Goal: Information Seeking & Learning: Learn about a topic

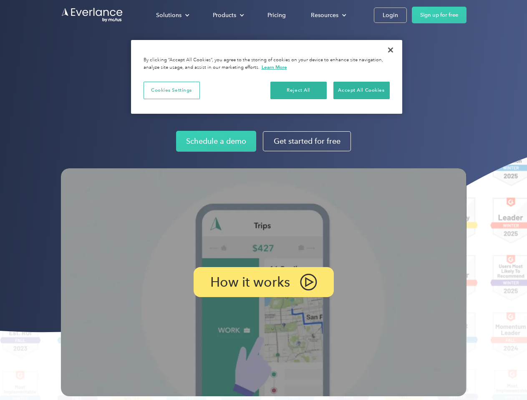
click at [263, 200] on img at bounding box center [263, 282] width 405 height 228
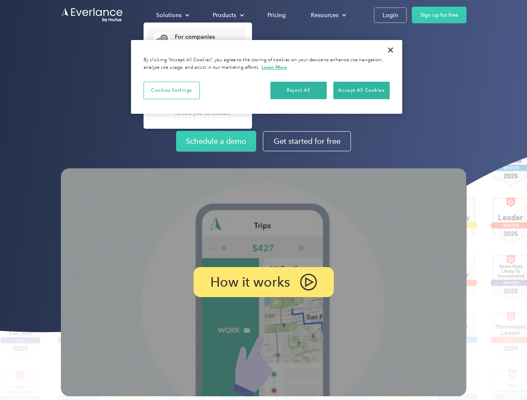
click at [172, 15] on div "Solutions" at bounding box center [168, 15] width 25 height 10
click at [227, 15] on div "Products" at bounding box center [224, 15] width 23 height 10
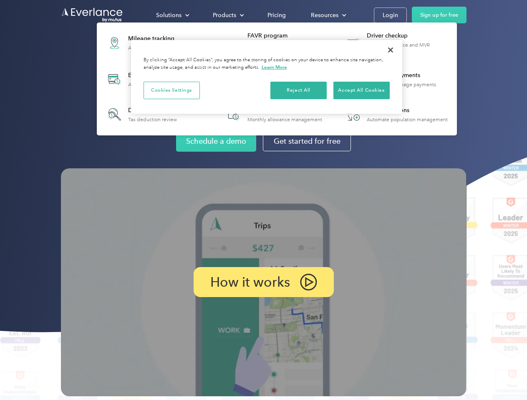
click at [327, 15] on div "Resources" at bounding box center [325, 15] width 28 height 10
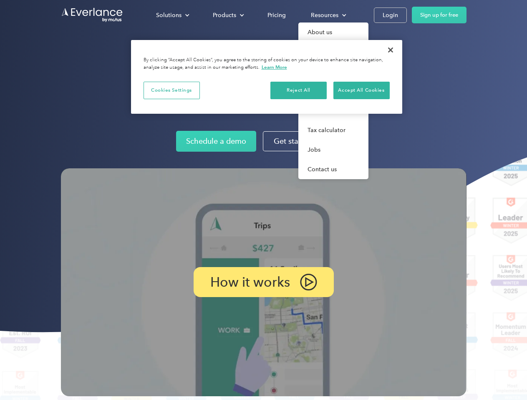
click at [263, 282] on p "How it works" at bounding box center [250, 282] width 80 height 10
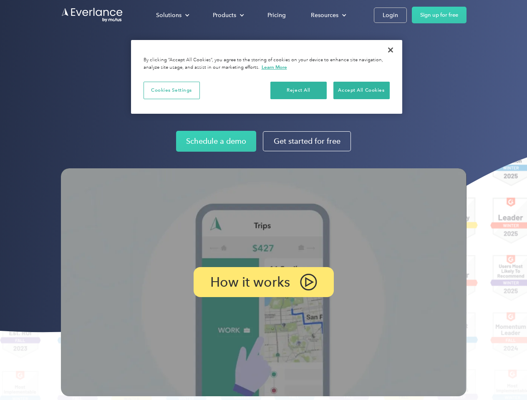
click at [171, 90] on button "Cookies Settings" at bounding box center [171, 91] width 56 height 18
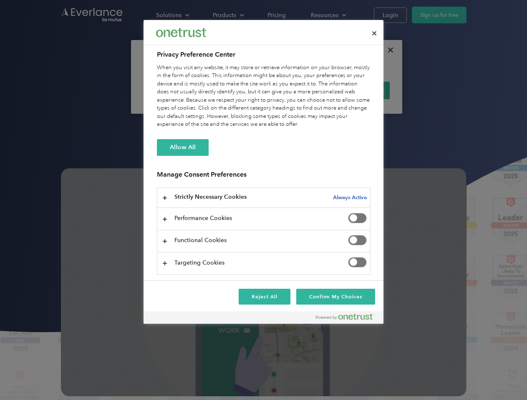
click at [299, 90] on div "When you visit any website, it may store or retrieve information on your browse…" at bounding box center [263, 96] width 213 height 65
click at [361, 90] on div "When you visit any website, it may store or retrieve information on your browse…" at bounding box center [263, 96] width 213 height 65
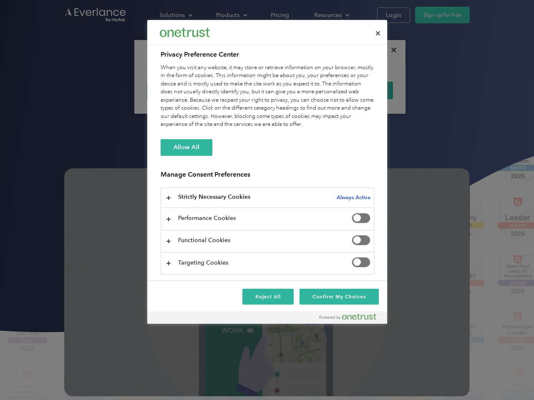
click at [390, 50] on div at bounding box center [267, 200] width 534 height 400
